Goal: Task Accomplishment & Management: Use online tool/utility

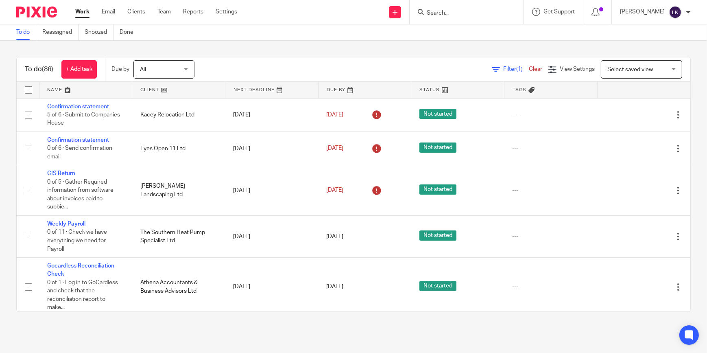
click at [454, 11] on input "Search" at bounding box center [462, 13] width 73 height 7
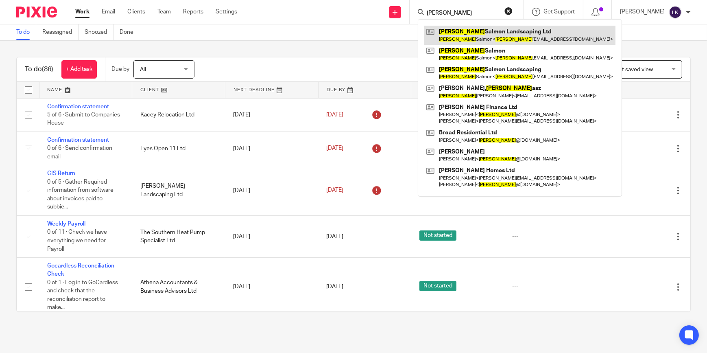
type input "tom"
click at [451, 32] on link at bounding box center [520, 35] width 191 height 19
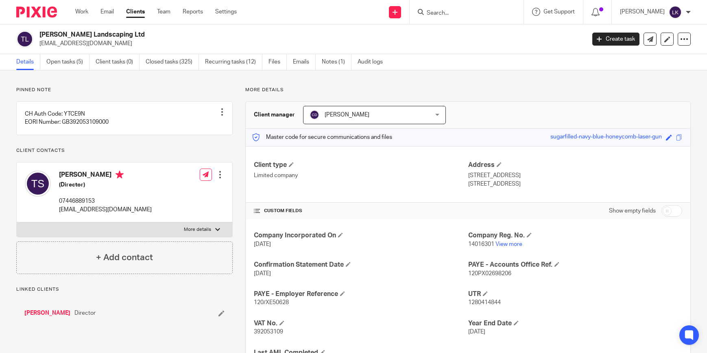
click at [64, 62] on link "Open tasks (5)" at bounding box center [67, 62] width 43 height 16
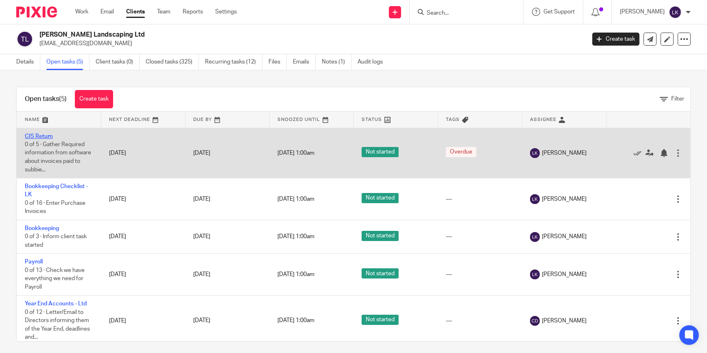
click at [46, 135] on link "CIS Return" at bounding box center [39, 137] width 28 height 6
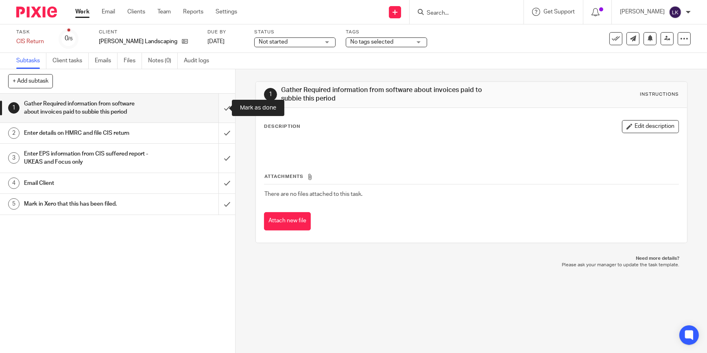
drag, startPoint x: 220, startPoint y: 108, endPoint x: 221, endPoint y: 117, distance: 9.0
click at [220, 108] on input "submit" at bounding box center [117, 108] width 235 height 29
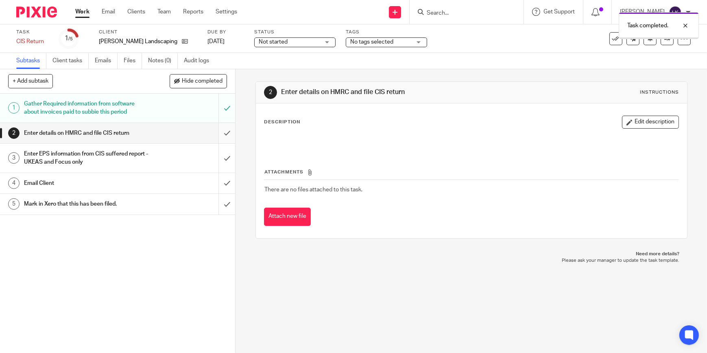
click at [222, 129] on input "submit" at bounding box center [117, 133] width 235 height 20
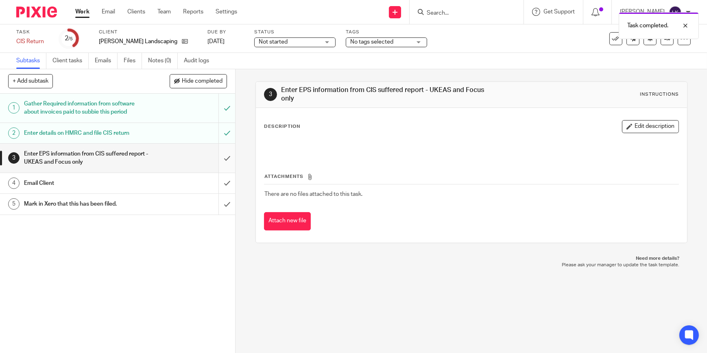
click at [220, 160] on input "submit" at bounding box center [117, 158] width 235 height 29
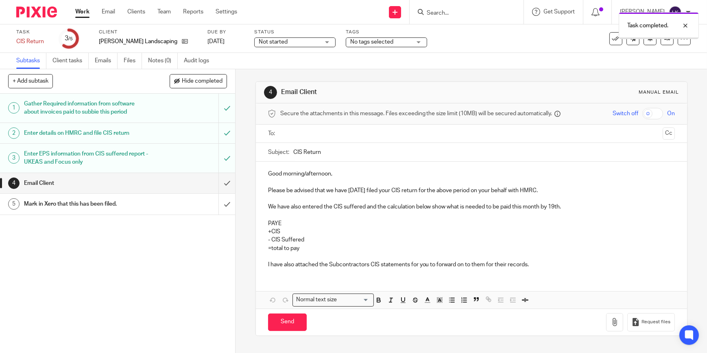
click at [216, 203] on input "submit" at bounding box center [117, 204] width 235 height 20
click at [320, 137] on input "text" at bounding box center [471, 133] width 376 height 9
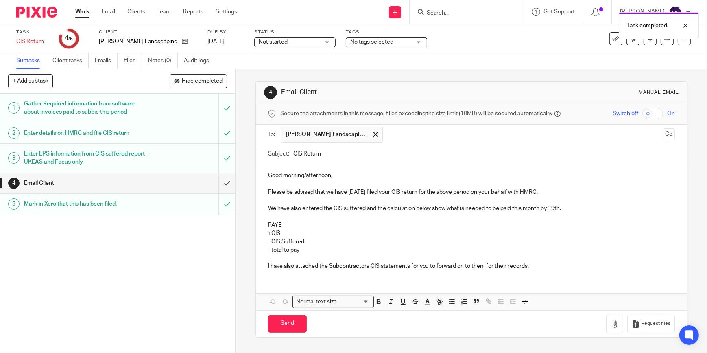
click at [322, 153] on input "CIS Return" at bounding box center [484, 154] width 382 height 18
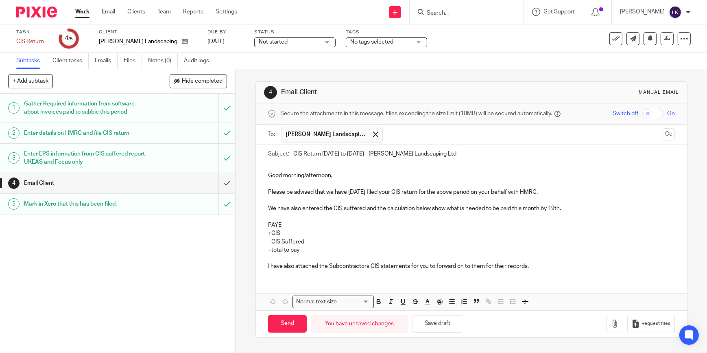
type input "CIS Return 6th July to 5th August 2025 - Tom Salmon Landscaping Ltd"
click at [324, 174] on p "Good morning/afternoon," at bounding box center [471, 175] width 407 height 8
click at [309, 255] on p at bounding box center [471, 258] width 407 height 8
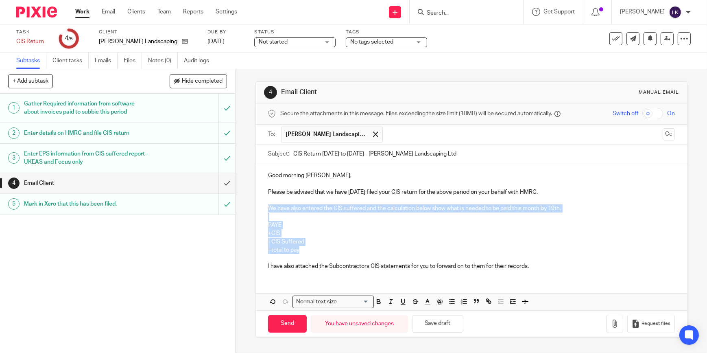
drag, startPoint x: 302, startPoint y: 252, endPoint x: 266, endPoint y: 206, distance: 59.2
click at [266, 206] on div "Good morning Tom, Please be advised that we have today filed your CIS return fo…" at bounding box center [471, 219] width 431 height 113
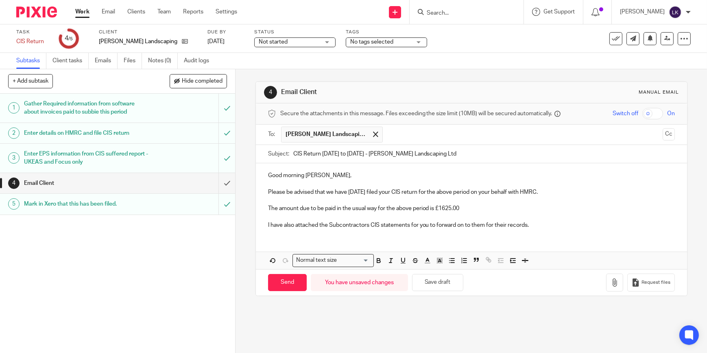
click at [282, 225] on p "I have also attached the Subcontractors CIS statements for you to forward on to…" at bounding box center [471, 225] width 407 height 8
click at [610, 277] on button "button" at bounding box center [614, 283] width 17 height 18
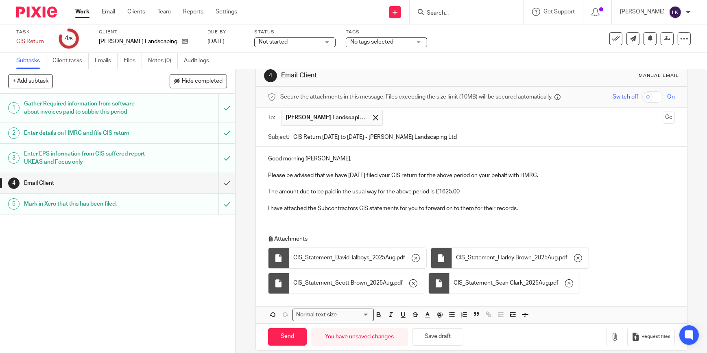
scroll to position [26, 0]
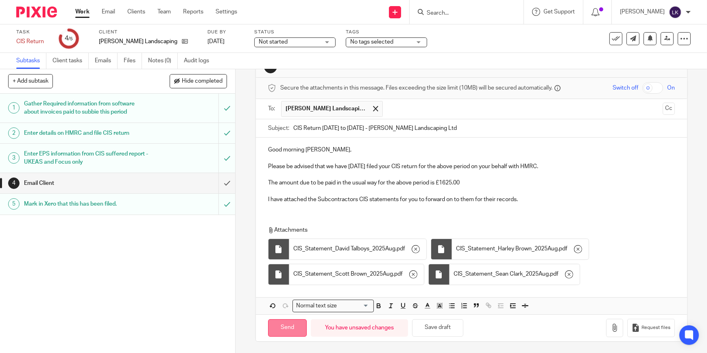
click at [297, 328] on input "Send" at bounding box center [287, 328] width 39 height 18
type input "Sent"
click at [86, 9] on link "Work" at bounding box center [82, 12] width 14 height 8
